Goal: Information Seeking & Learning: Learn about a topic

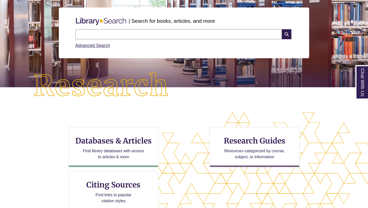
scroll to position [58, 0]
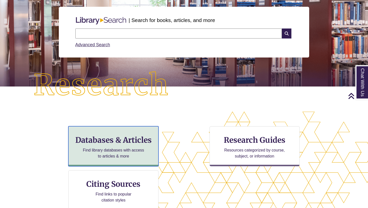
click at [106, 148] on p "Find library databases with access to articles & more" at bounding box center [113, 154] width 65 height 12
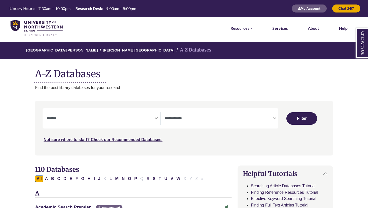
select select "Database Subject Filter"
select select "Database Types Filter"
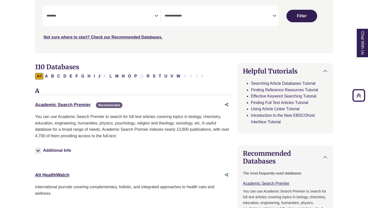
scroll to position [140, 0]
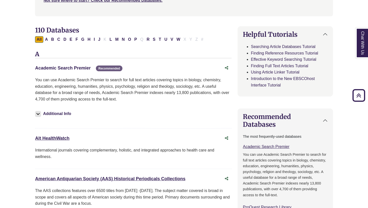
click at [69, 68] on link "Academic Search Premier This link opens in a new window" at bounding box center [63, 68] width 56 height 5
